Goal: Task Accomplishment & Management: Manage account settings

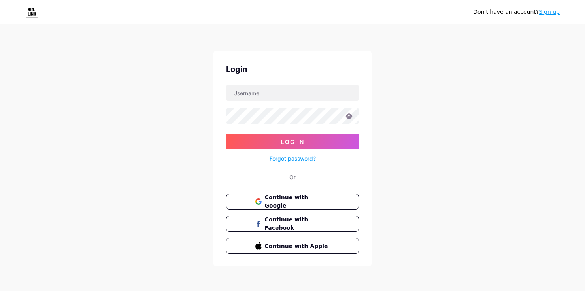
click at [38, 16] on icon at bounding box center [32, 12] width 12 height 12
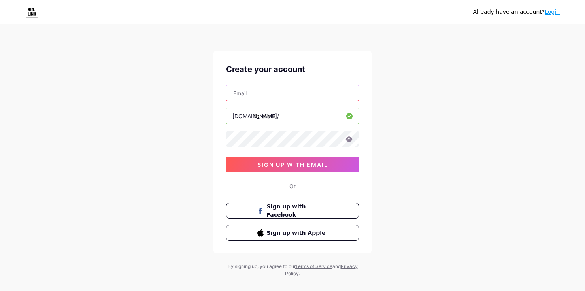
click at [283, 90] on input "text" at bounding box center [293, 93] width 132 height 16
type input "F"
type input "felan2021@"
click at [273, 119] on input "libreriasl" at bounding box center [293, 116] width 132 height 16
click at [308, 100] on input "felan2021@" at bounding box center [293, 93] width 132 height 16
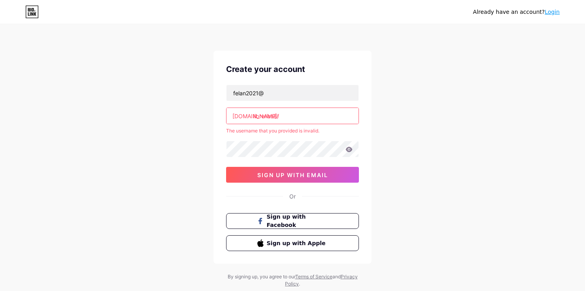
click at [279, 115] on input "librerias&l" at bounding box center [293, 116] width 132 height 16
click at [279, 116] on input "librerias&l" at bounding box center [293, 116] width 132 height 16
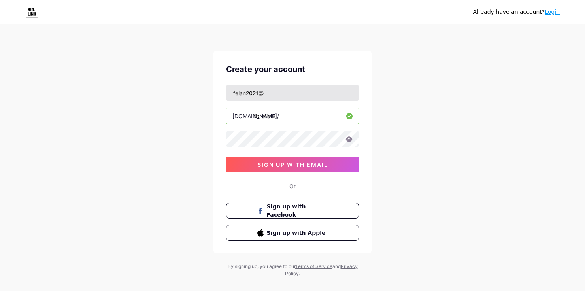
type input "libreriasl"
click at [324, 95] on input "felan2021@" at bounding box center [293, 93] width 132 height 16
type input "felan2021@gmail.com"
click at [351, 139] on icon at bounding box center [349, 138] width 7 height 5
click at [352, 139] on icon at bounding box center [349, 138] width 7 height 5
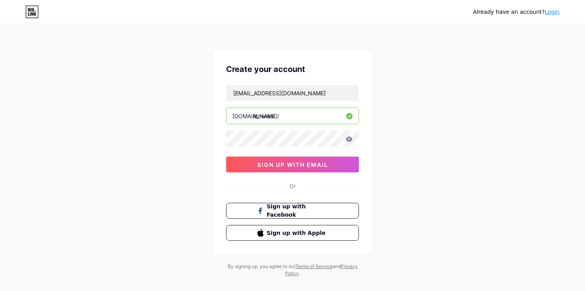
click at [348, 140] on icon at bounding box center [349, 138] width 7 height 5
click at [351, 139] on icon at bounding box center [349, 138] width 7 height 5
click at [352, 138] on icon at bounding box center [349, 139] width 7 height 6
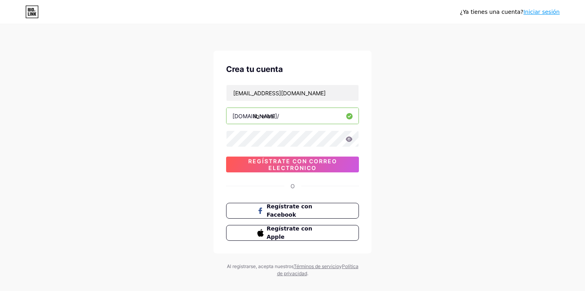
click at [466, 112] on div "¿Ya tienes una cuenta? Iniciar sesión Crea tu cuenta felan2021@gmail.com bio.li…" at bounding box center [292, 151] width 585 height 302
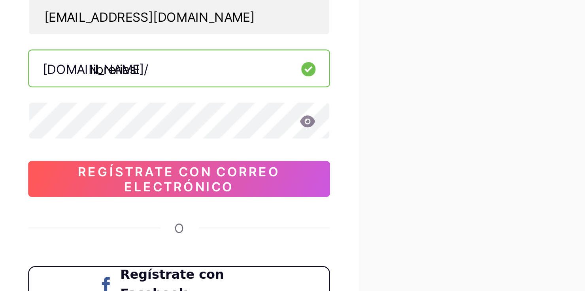
click at [350, 140] on icon at bounding box center [349, 138] width 7 height 5
click at [349, 139] on icon at bounding box center [349, 139] width 7 height 6
click at [351, 137] on icon at bounding box center [349, 138] width 7 height 5
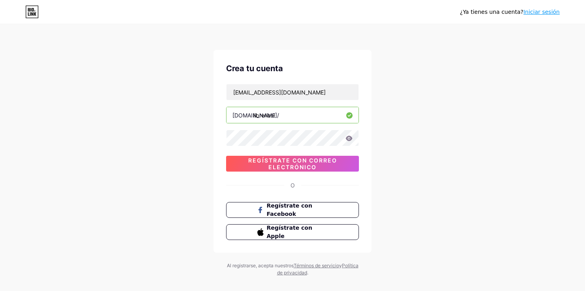
click at [348, 138] on icon at bounding box center [349, 139] width 7 height 6
click at [384, 127] on div "¿Ya tienes una cuenta? Iniciar sesión Crea tu cuenta felan2021@gmail.com bio.li…" at bounding box center [292, 150] width 585 height 302
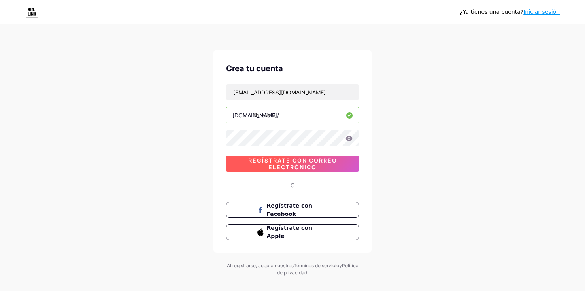
click at [330, 165] on span "Regístrate con correo electrónico" at bounding box center [292, 163] width 133 height 13
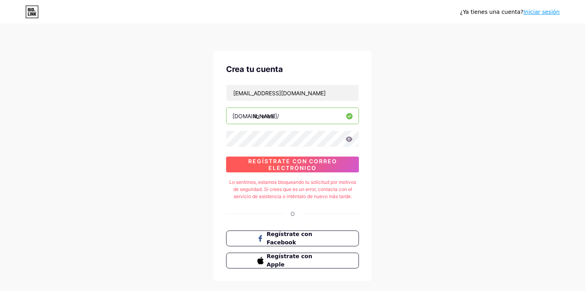
scroll to position [3, 0]
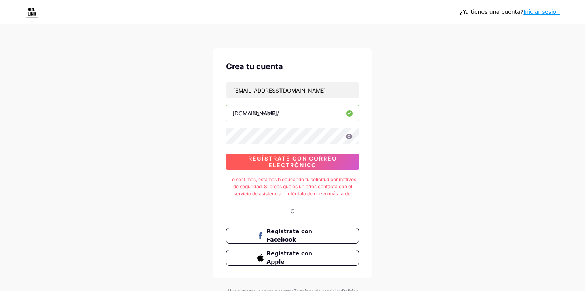
click at [341, 167] on span "Regístrate con correo electrónico" at bounding box center [292, 161] width 133 height 13
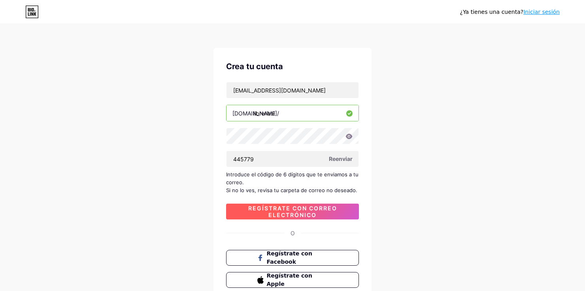
type input "445779"
click at [331, 205] on font "Regístrate con correo electrónico" at bounding box center [292, 211] width 89 height 13
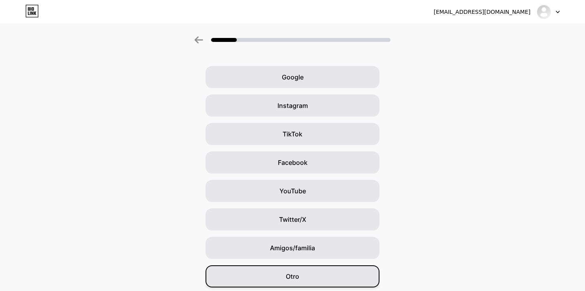
click at [355, 278] on div "Otro" at bounding box center [293, 276] width 174 height 22
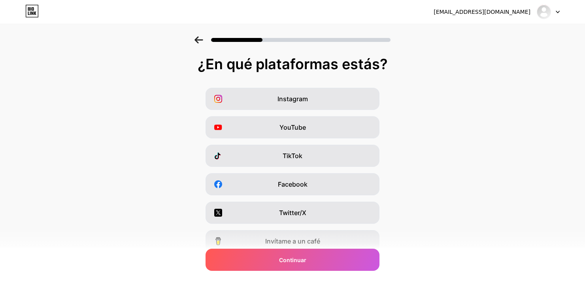
click at [353, 266] on div "Continuar" at bounding box center [293, 260] width 174 height 22
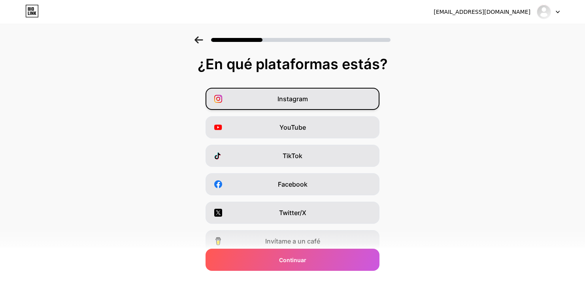
click at [353, 108] on div "Instagram" at bounding box center [293, 99] width 174 height 22
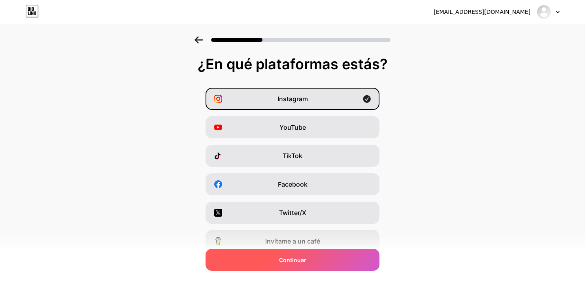
click at [329, 264] on div "Continuar" at bounding box center [293, 260] width 174 height 22
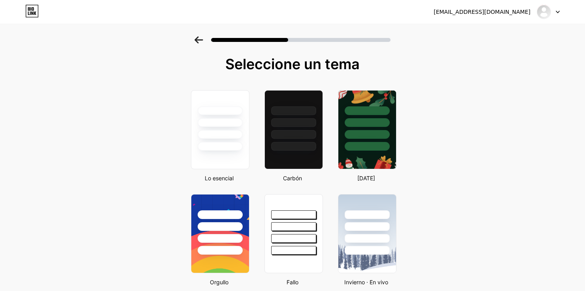
click at [231, 149] on div at bounding box center [220, 146] width 45 height 9
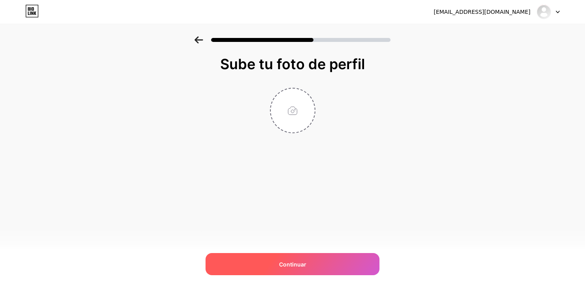
click at [357, 263] on div "Continuar" at bounding box center [293, 264] width 174 height 22
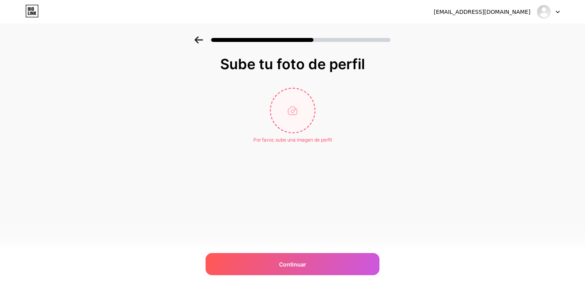
click at [297, 124] on input "file" at bounding box center [293, 111] width 44 height 44
click at [472, 280] on div "felan2021@gmail.com Cerrar sesión Enlace copiado Sube tu foto de perfil Por fav…" at bounding box center [292, 145] width 585 height 291
click at [297, 125] on input "file" at bounding box center [293, 111] width 44 height 44
type input "C:\fakepath\1000108575.jpg"
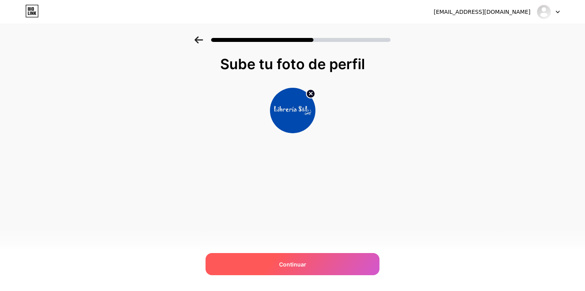
click at [343, 266] on div "Continuar" at bounding box center [293, 264] width 174 height 22
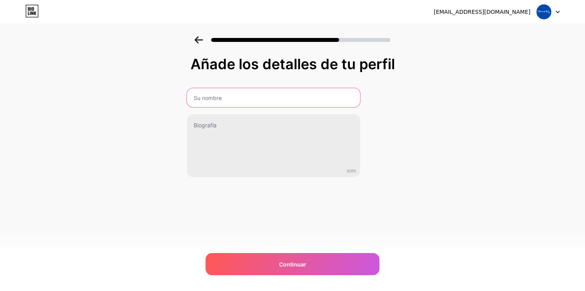
click at [316, 99] on input "text" at bounding box center [273, 97] width 173 height 19
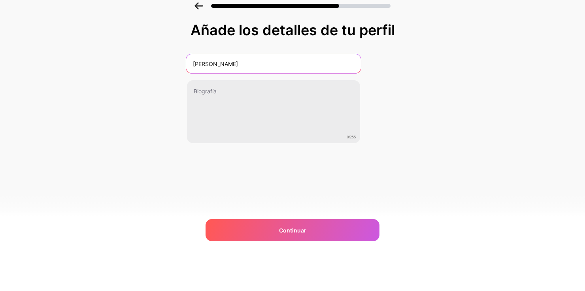
scroll to position [23, 0]
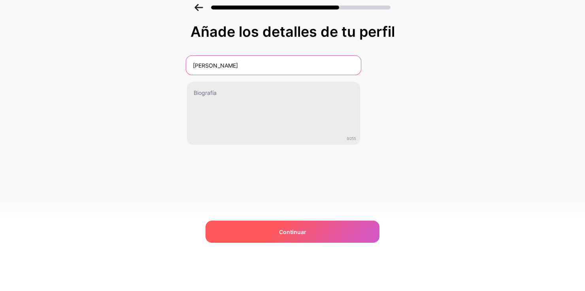
type input "Félix Peñaloza"
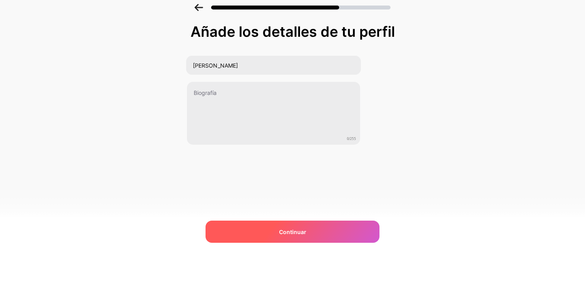
click at [338, 274] on div "Continuar" at bounding box center [293, 264] width 174 height 22
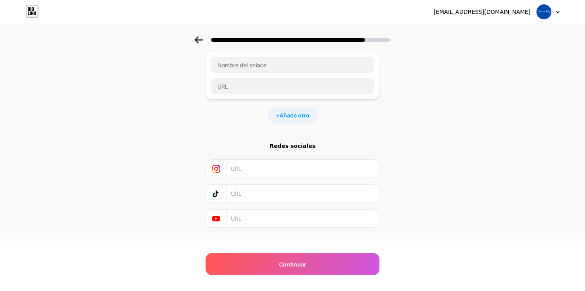
scroll to position [0, 0]
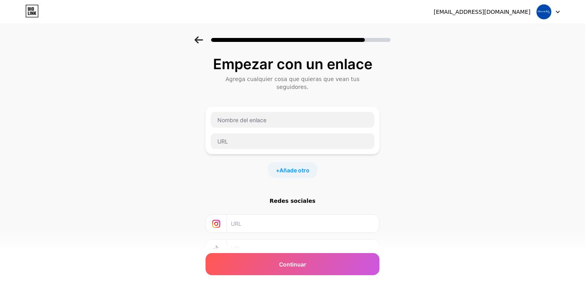
click at [48, 161] on div "Empezar con un enlace Agrega cualquier cosa que quieras que vean tus seguidores…" at bounding box center [292, 179] width 585 height 286
click at [28, 157] on div "Empezar con un enlace Agrega cualquier cosa que quieras que vean tus seguidores…" at bounding box center [292, 179] width 585 height 286
click at [328, 115] on input "text" at bounding box center [293, 120] width 164 height 16
click at [333, 136] on input "text" at bounding box center [293, 141] width 164 height 16
paste input "https://www.facebook.com/share/1BCTjqkzpS/"
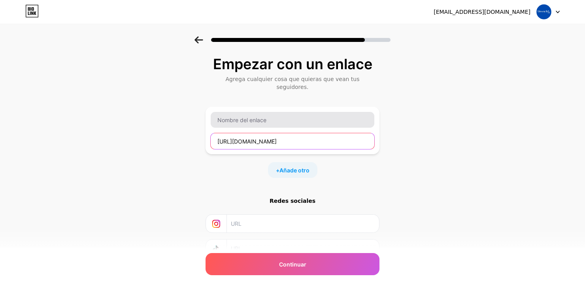
type input "https://www.facebook.com/share/1BCTjqkzpS/"
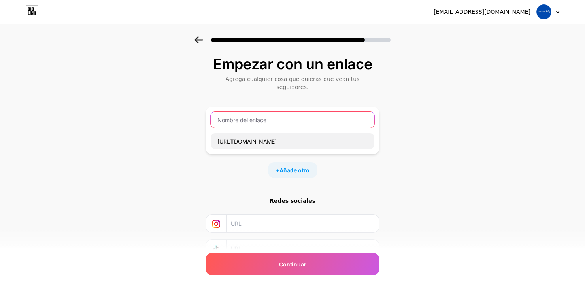
click at [327, 114] on input "text" at bounding box center [293, 120] width 164 height 16
type input "D"
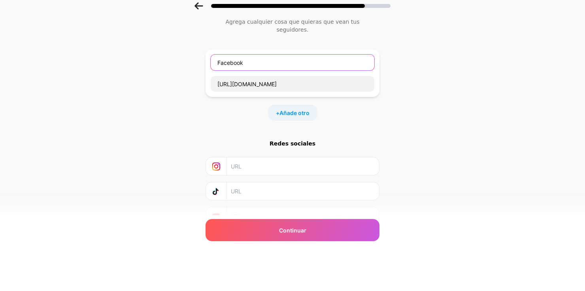
scroll to position [26, 0]
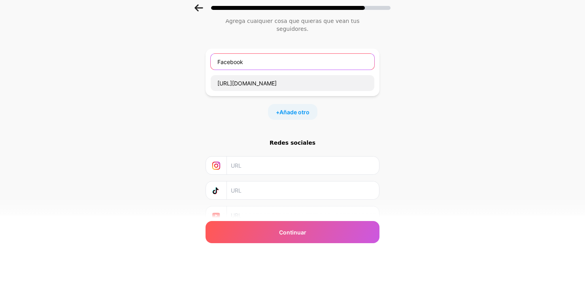
type input "Facebook"
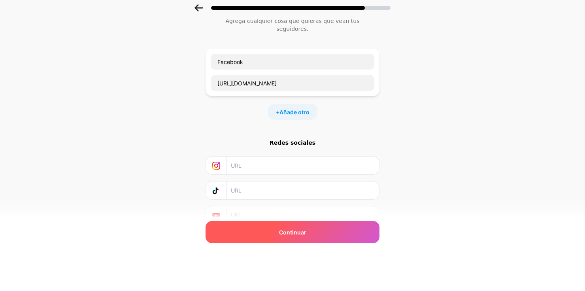
click at [353, 272] on div "Continuar" at bounding box center [293, 264] width 174 height 22
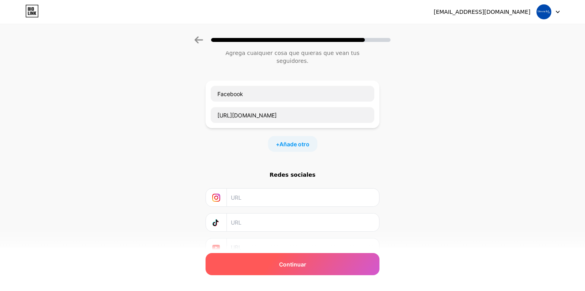
scroll to position [0, 0]
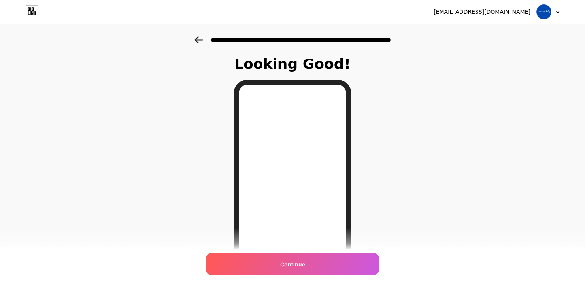
click at [341, 265] on div "Continue" at bounding box center [293, 264] width 174 height 22
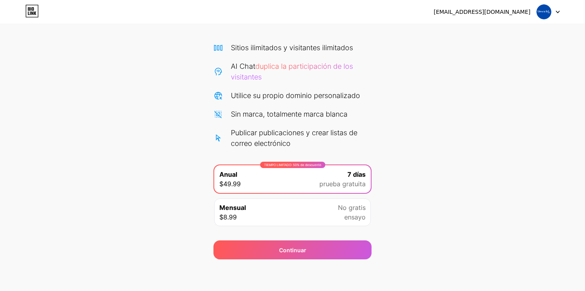
scroll to position [49, 0]
click at [356, 225] on div "Mensual $8.99 No gratis ensayo" at bounding box center [292, 212] width 157 height 28
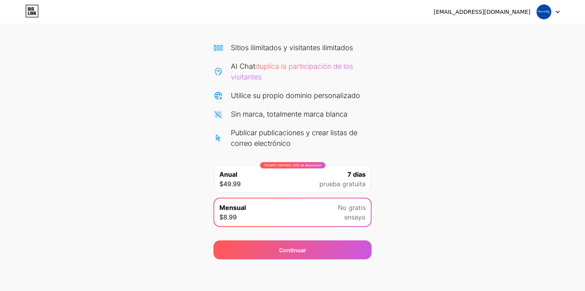
scroll to position [49, 0]
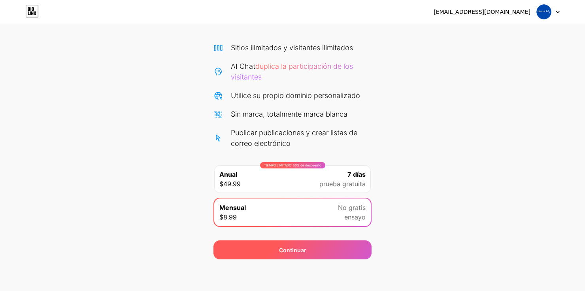
click at [357, 251] on div "Continuar" at bounding box center [293, 249] width 158 height 19
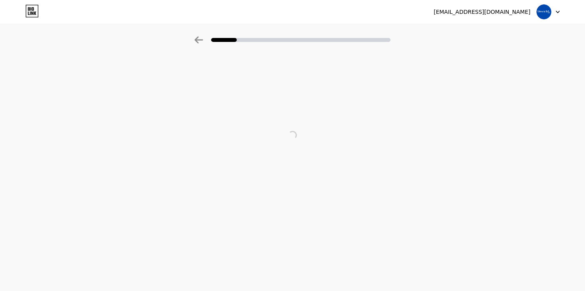
scroll to position [2, 0]
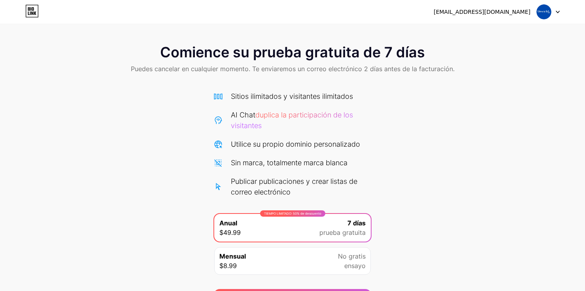
click at [468, 136] on div "Comience su prueba gratuita de 7 días Puedes cancelar en cualquier momento. Te …" at bounding box center [292, 172] width 585 height 272
click at [528, 21] on div "felan2021@gmail.com Cerrar sesión" at bounding box center [292, 12] width 585 height 24
click at [554, 14] on div at bounding box center [548, 12] width 23 height 14
click at [514, 140] on div "Comience su prueba gratuita de 7 días Puedes cancelar en cualquier momento. Te …" at bounding box center [292, 172] width 585 height 272
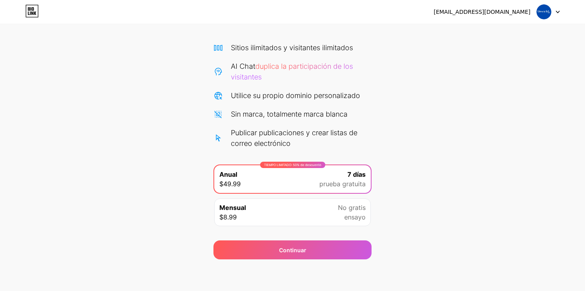
click at [348, 245] on div "Continuar" at bounding box center [293, 249] width 158 height 19
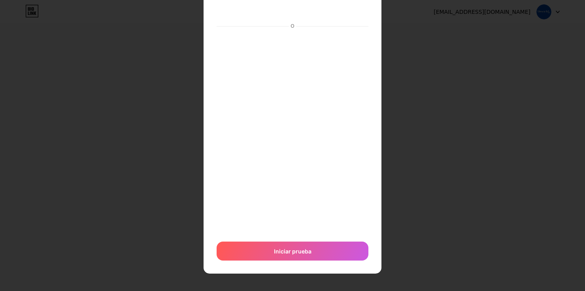
scroll to position [58, 0]
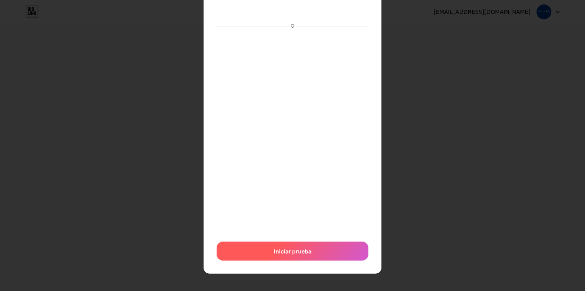
click at [353, 253] on div "Iniciar prueba" at bounding box center [293, 251] width 152 height 19
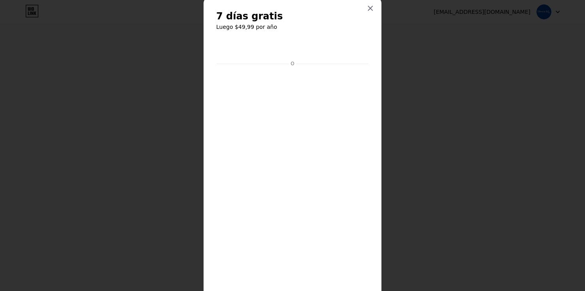
scroll to position [0, 0]
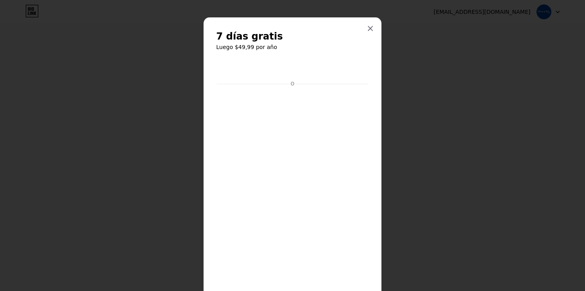
click at [397, 179] on div at bounding box center [292, 145] width 585 height 291
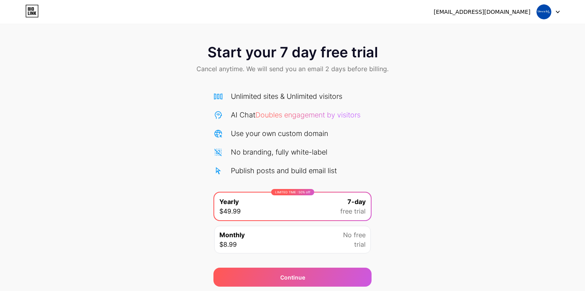
click at [480, 80] on div "Start your 7 day free trial Cancel anytime. We will send you an email 2 days be…" at bounding box center [292, 59] width 585 height 47
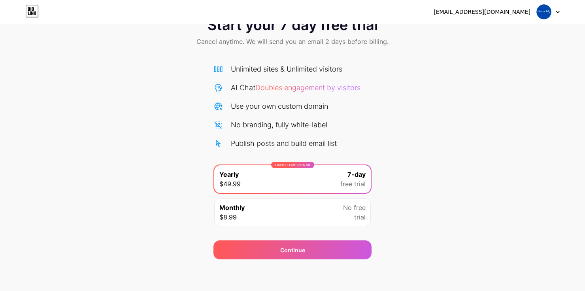
scroll to position [49, 0]
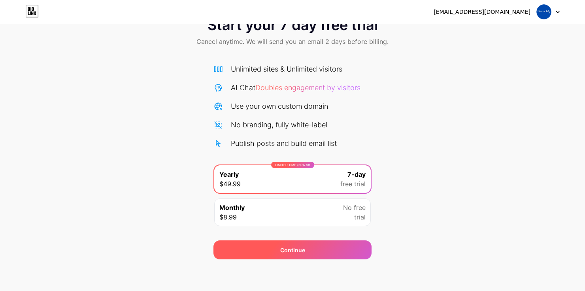
click at [335, 240] on div "Continue" at bounding box center [293, 249] width 158 height 19
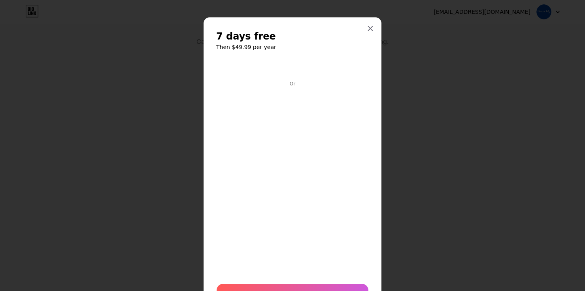
click at [374, 59] on div "7 days free Then $49.99 per year Or Start trial" at bounding box center [293, 166] width 178 height 299
click at [371, 27] on icon at bounding box center [370, 28] width 6 height 6
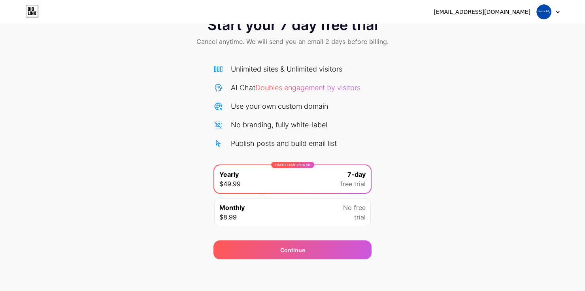
click at [553, 16] on div at bounding box center [548, 12] width 23 height 14
click at [510, 38] on li "Logout" at bounding box center [510, 32] width 98 height 21
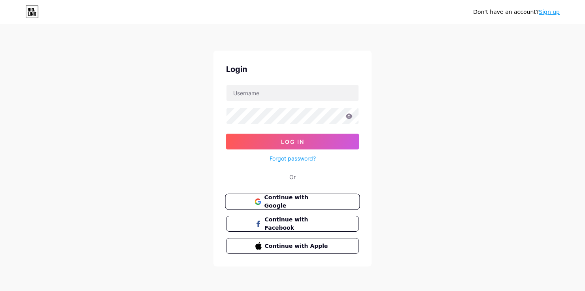
click at [338, 201] on button "Continue with Google" at bounding box center [292, 202] width 135 height 16
click at [314, 87] on input "text" at bounding box center [293, 93] width 132 height 16
type input "[EMAIL_ADDRESS][DOMAIN_NAME]"
click at [226, 134] on button "Log In" at bounding box center [292, 142] width 133 height 16
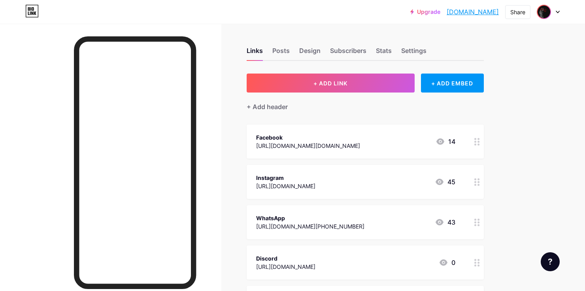
click at [548, 17] on img at bounding box center [544, 12] width 13 height 13
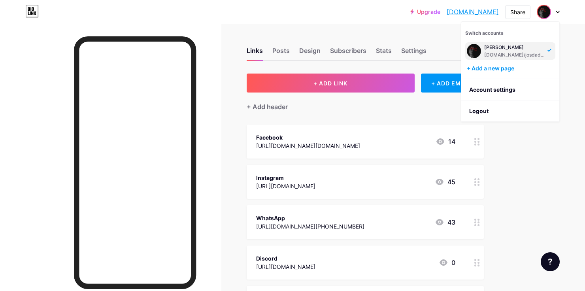
click at [43, 51] on div at bounding box center [110, 169] width 221 height 291
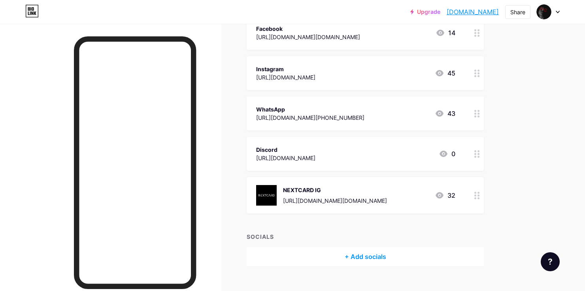
scroll to position [123, 0]
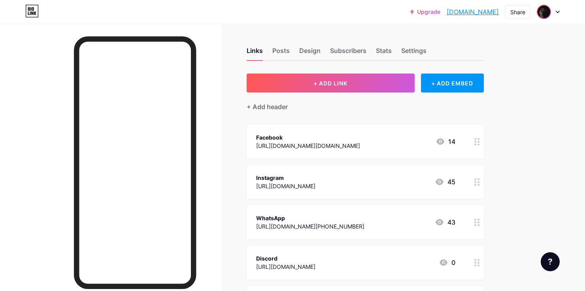
click at [542, 16] on img at bounding box center [544, 12] width 13 height 13
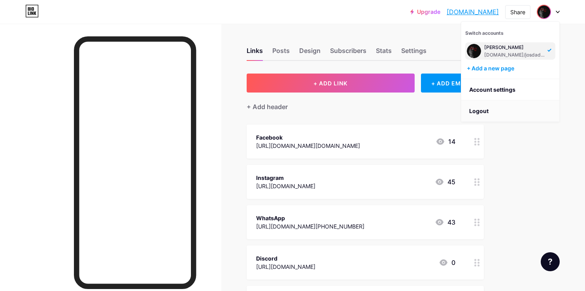
click at [526, 112] on li "Logout" at bounding box center [510, 110] width 98 height 21
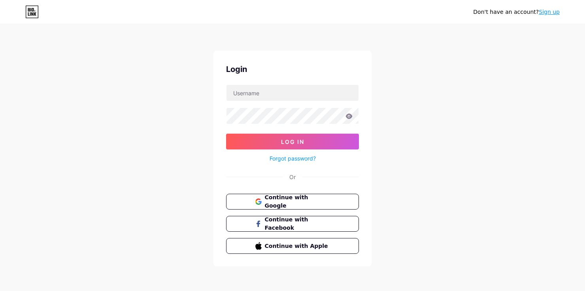
click at [550, 15] on link "Sign up" at bounding box center [549, 12] width 21 height 6
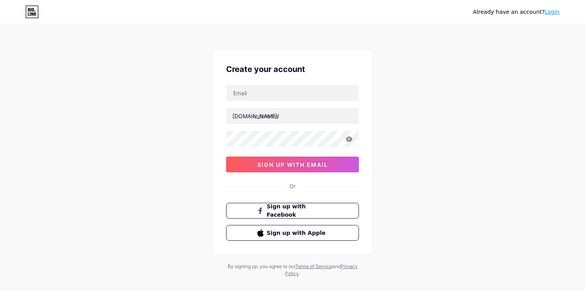
click at [554, 11] on link "Login" at bounding box center [552, 12] width 15 height 6
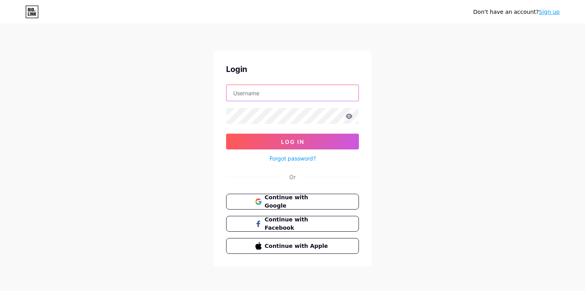
click at [327, 90] on input "text" at bounding box center [293, 93] width 132 height 16
click at [251, 100] on input "text" at bounding box center [293, 93] width 132 height 16
type input "[EMAIL_ADDRESS][DOMAIN_NAME]"
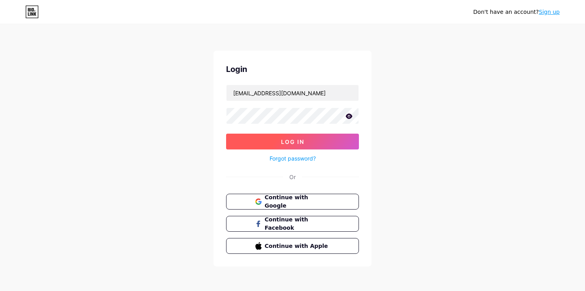
click at [336, 140] on button "Log In" at bounding box center [292, 142] width 133 height 16
click at [326, 141] on button "Log In" at bounding box center [292, 142] width 133 height 16
click at [565, 260] on html "Don't have an account? Sign up Login [EMAIL_ADDRESS][DOMAIN_NAME] Log In Forgot…" at bounding box center [292, 146] width 585 height 292
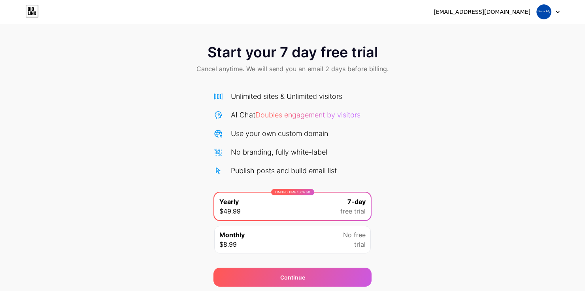
click at [352, 238] on span "No free" at bounding box center [354, 234] width 23 height 9
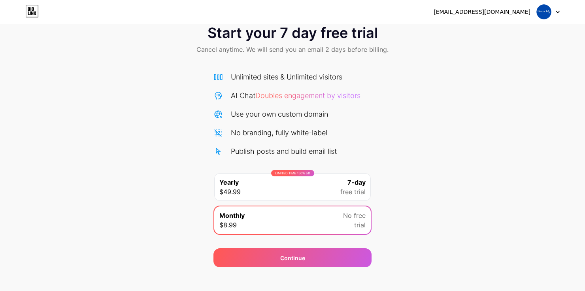
scroll to position [49, 0]
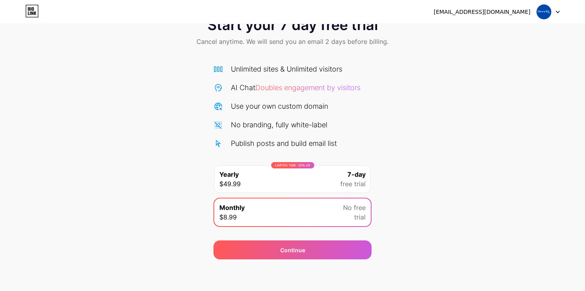
click at [350, 240] on div "Continue" at bounding box center [293, 249] width 158 height 19
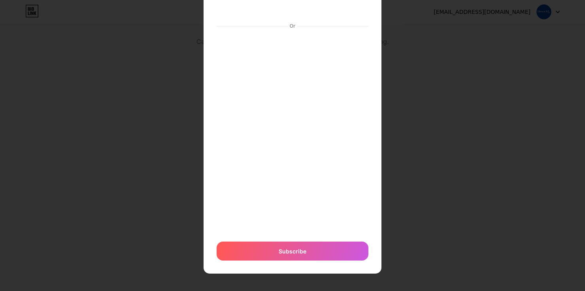
scroll to position [0, 0]
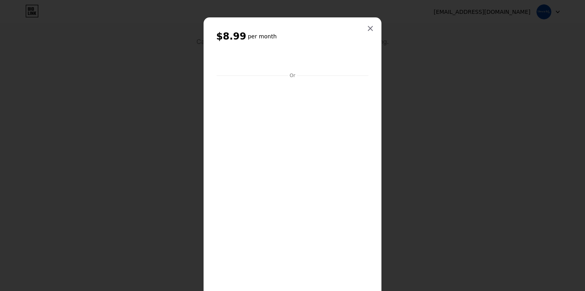
click at [545, 180] on div at bounding box center [292, 145] width 585 height 291
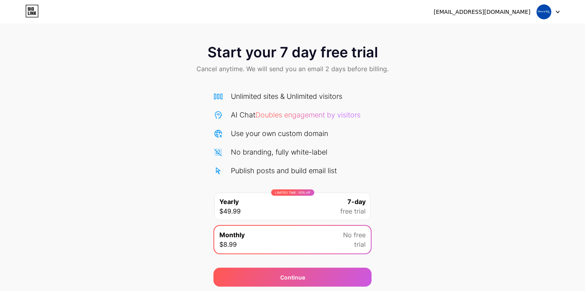
click at [520, 214] on div "Start your 7 day free trial Cancel anytime. We will send you an email 2 days be…" at bounding box center [292, 161] width 585 height 250
click at [518, 209] on div "Start your 7 day free trial Cancel anytime. We will send you an email 2 days be…" at bounding box center [292, 161] width 585 height 250
click at [554, 15] on div at bounding box center [548, 12] width 23 height 14
click at [514, 200] on div "Start your 7 day free trial Cancel anytime. We will send you an email 2 days be…" at bounding box center [292, 161] width 585 height 250
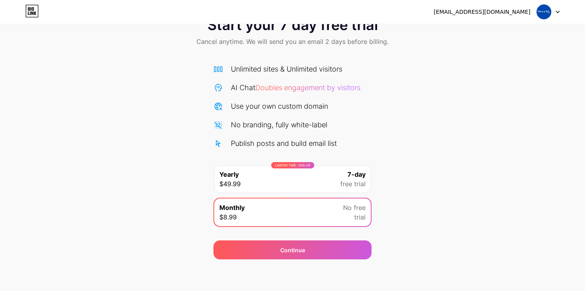
scroll to position [49, 0]
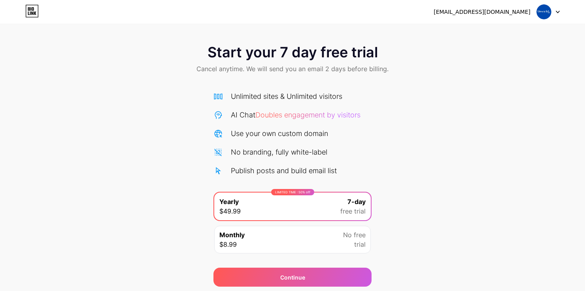
click at [544, 12] on img at bounding box center [544, 11] width 15 height 15
click at [517, 33] on li "Logout" at bounding box center [510, 32] width 98 height 21
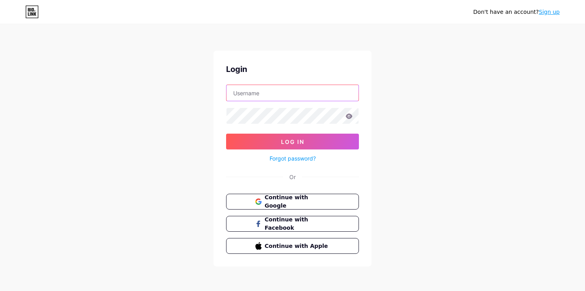
click at [306, 94] on input "text" at bounding box center [293, 93] width 132 height 16
type input "[EMAIL_ADDRESS][DOMAIN_NAME]"
click at [226, 134] on button "Log In" at bounding box center [292, 142] width 133 height 16
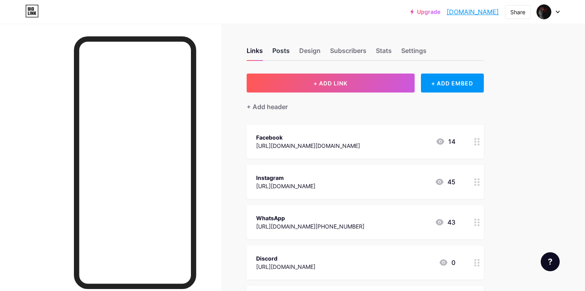
click at [284, 53] on div "Posts" at bounding box center [280, 53] width 17 height 14
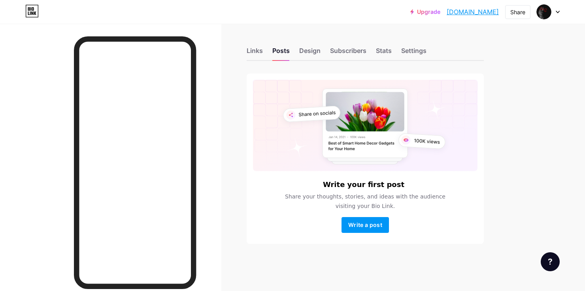
scroll to position [3, 0]
click at [308, 47] on div "Design" at bounding box center [309, 53] width 21 height 14
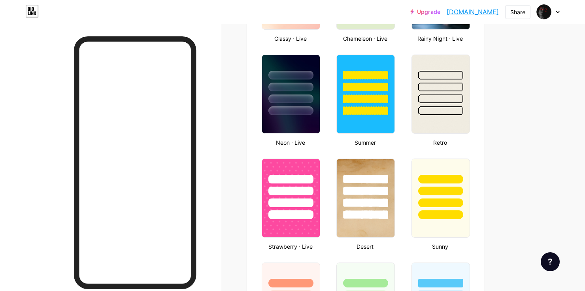
type input "#ffffff"
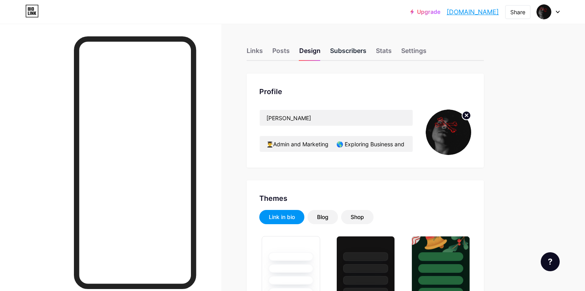
click at [341, 54] on div "Subscribers" at bounding box center [348, 53] width 36 height 14
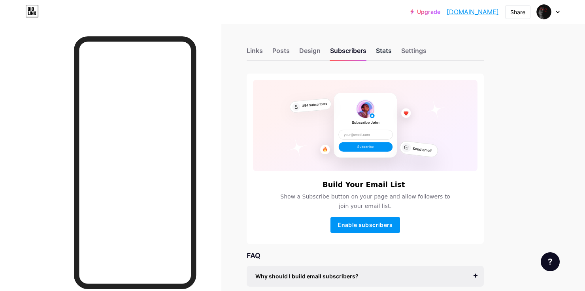
click at [380, 51] on div "Stats" at bounding box center [384, 53] width 16 height 14
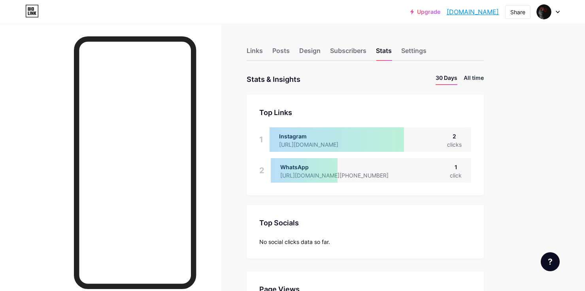
click at [471, 80] on li "All time" at bounding box center [474, 79] width 20 height 11
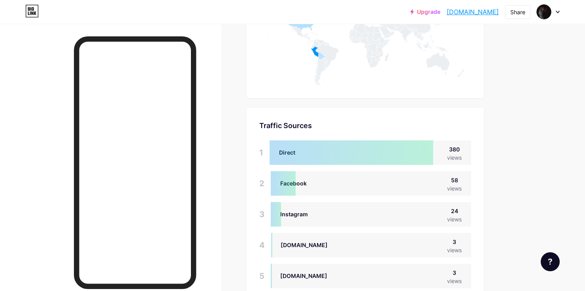
scroll to position [509, 0]
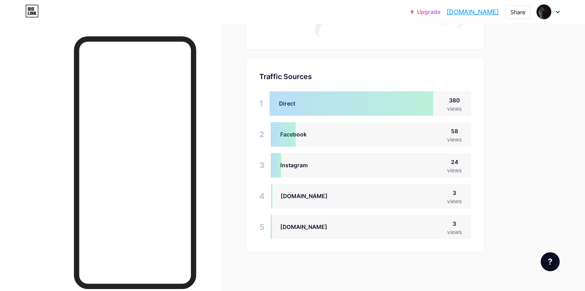
click at [345, 195] on div "[DOMAIN_NAME] 3 views" at bounding box center [371, 196] width 200 height 25
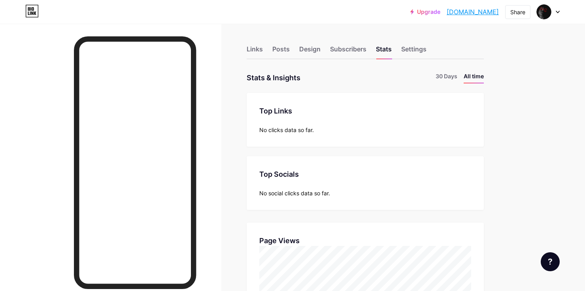
scroll to position [0, 0]
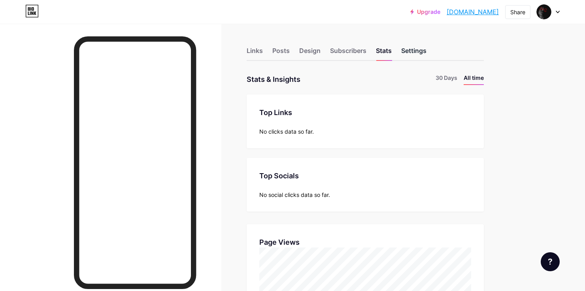
click at [410, 50] on div "Settings" at bounding box center [413, 53] width 25 height 14
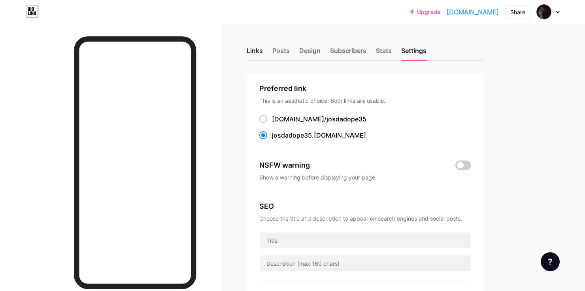
click at [259, 51] on div "Links" at bounding box center [255, 53] width 16 height 14
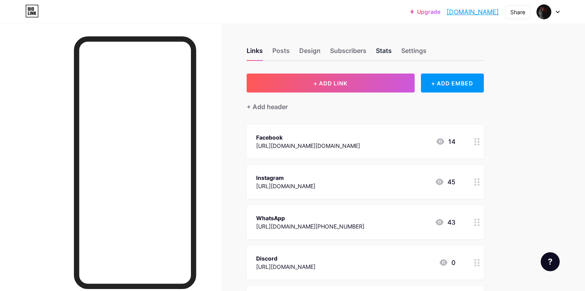
click at [379, 51] on div "Stats" at bounding box center [384, 53] width 16 height 14
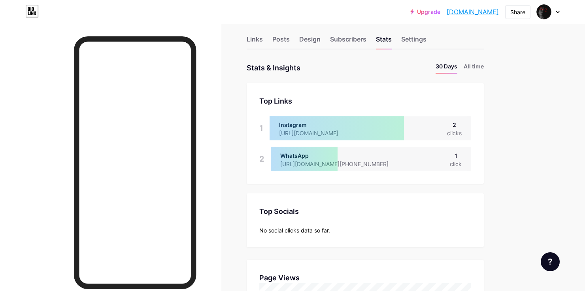
scroll to position [9, 0]
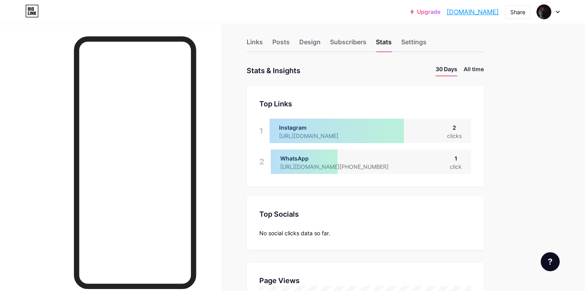
click at [470, 65] on li "All time" at bounding box center [474, 70] width 20 height 11
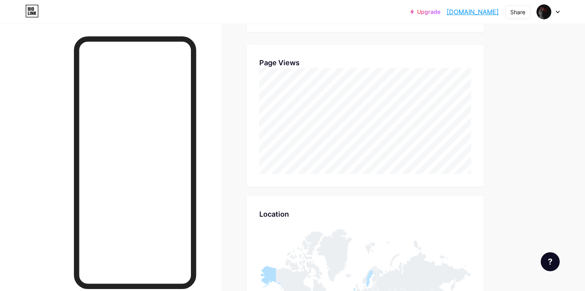
scroll to position [181, 0]
click at [534, 287] on div "Upgrade [DOMAIN_NAME]... [DOMAIN_NAME] Share Switch accounts [PERSON_NAME] [DOM…" at bounding box center [292, 219] width 585 height 800
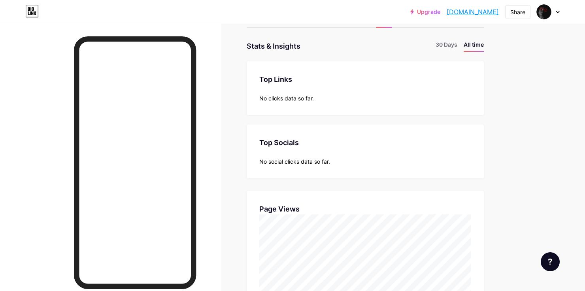
scroll to position [0, 0]
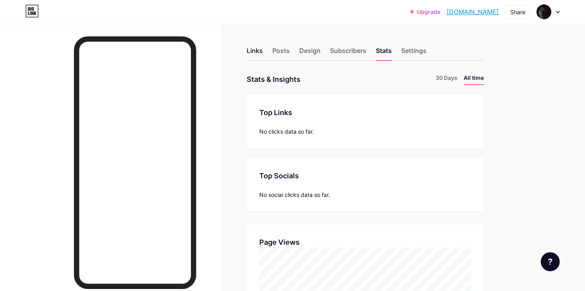
click at [253, 53] on div "Links" at bounding box center [255, 53] width 16 height 14
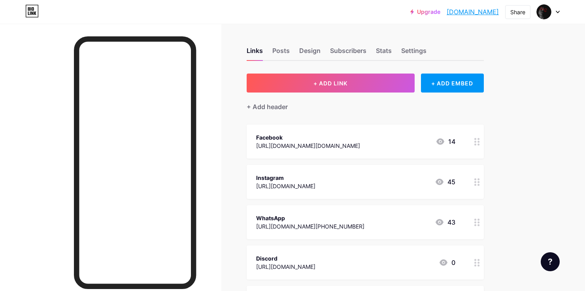
click at [281, 45] on div "Links Posts Design Subscribers Stats Settings" at bounding box center [365, 47] width 237 height 28
click at [280, 51] on div "Posts" at bounding box center [280, 53] width 17 height 14
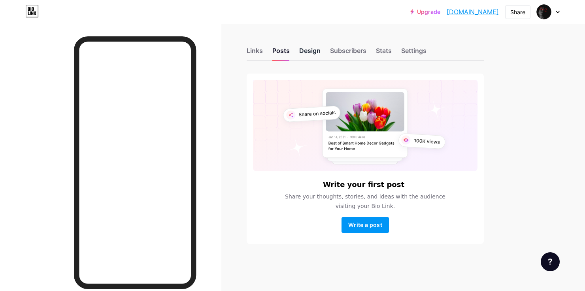
click at [308, 49] on div "Design" at bounding box center [309, 53] width 21 height 14
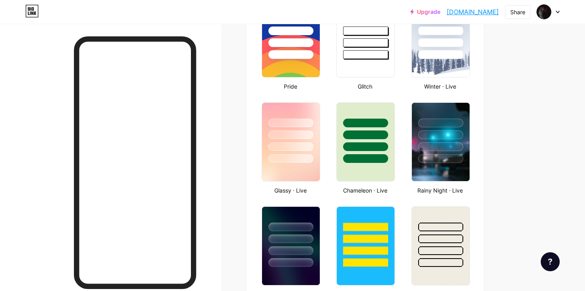
type input "#ffffff"
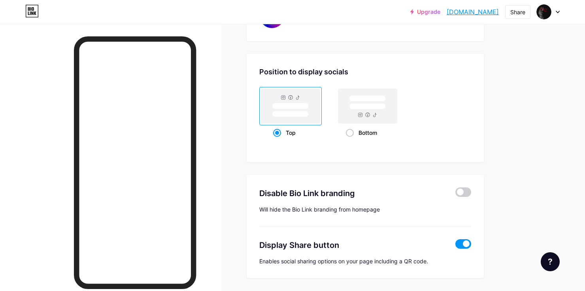
scroll to position [1495, 0]
